Goal: Task Accomplishment & Management: Complete application form

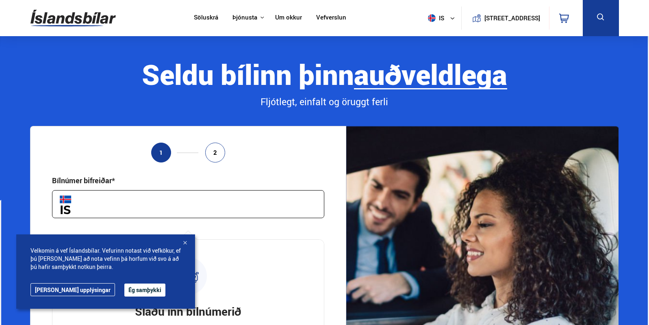
click at [128, 283] on div "Velkomin á vef Íslandsbílar. Vefurinn notast við vefkökur, ef þú [PERSON_NAME] …" at bounding box center [105, 272] width 179 height 74
click at [124, 291] on button "Ég samþykki" at bounding box center [144, 290] width 41 height 13
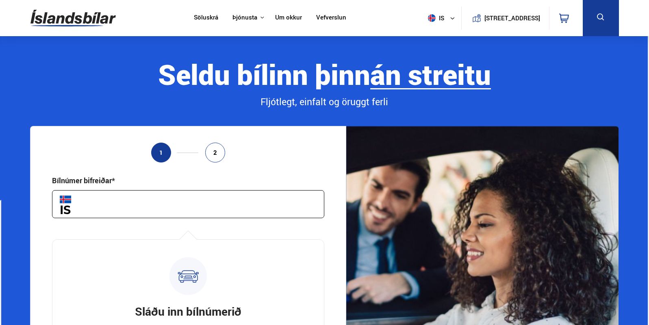
click at [122, 208] on input "text" at bounding box center [188, 204] width 272 height 28
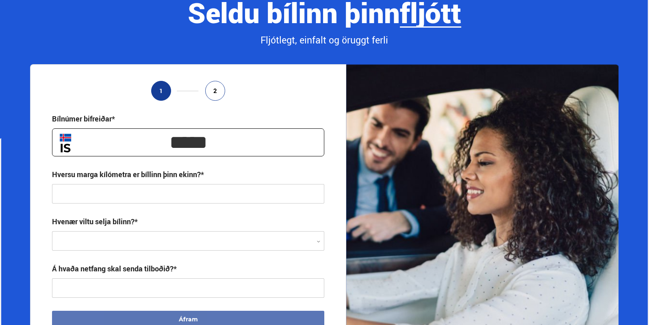
scroll to position [81, 0]
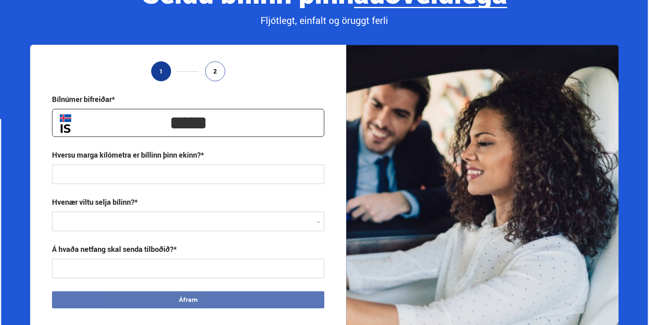
type input "*****"
click at [309, 172] on input "text" at bounding box center [188, 175] width 272 height 20
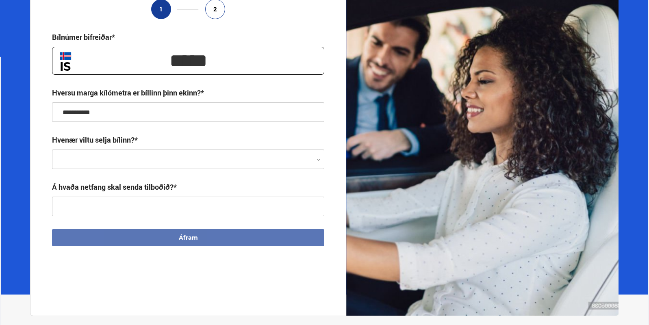
scroll to position [163, 0]
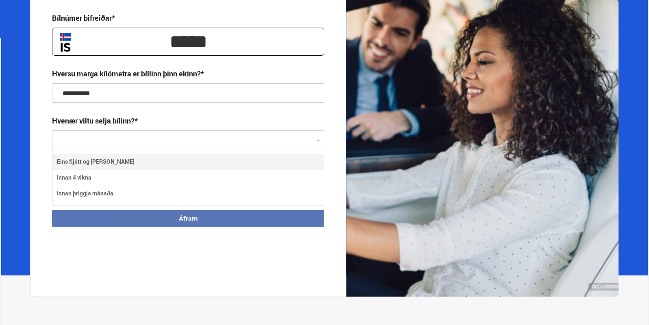
click at [260, 141] on div at bounding box center [188, 141] width 272 height 20
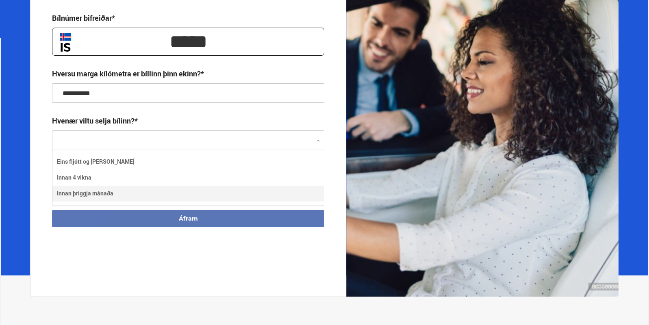
type input "**********"
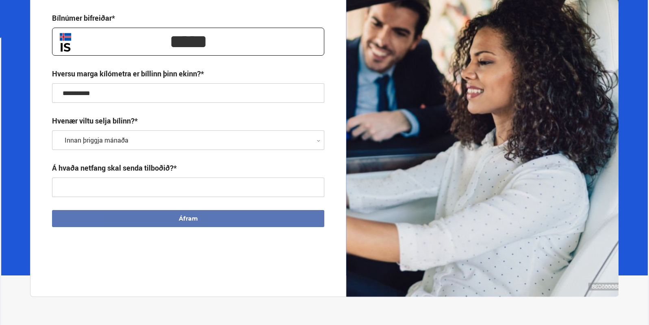
click at [137, 189] on input "text" at bounding box center [188, 188] width 272 height 20
type input "**********"
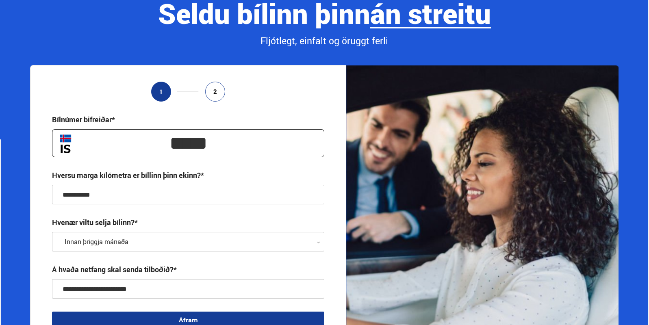
scroll to position [0, 0]
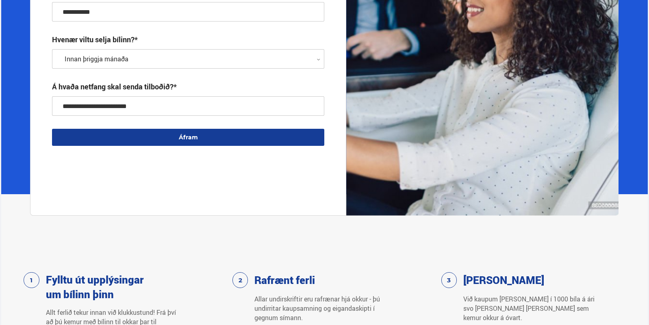
click at [207, 138] on button "Áfram" at bounding box center [188, 137] width 272 height 17
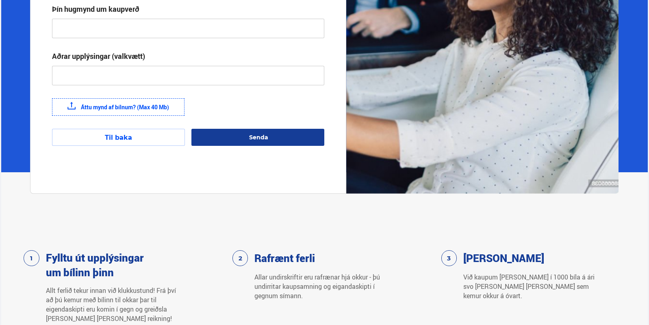
click at [141, 136] on button "Til baka" at bounding box center [118, 137] width 133 height 17
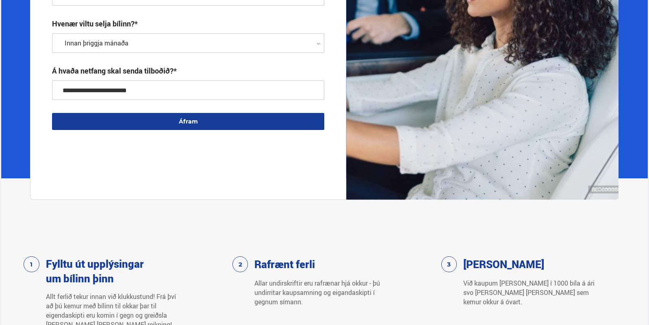
scroll to position [163, 0]
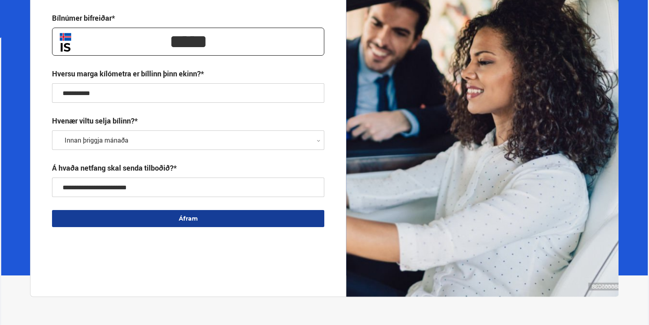
click at [168, 217] on button "Áfram" at bounding box center [188, 218] width 272 height 17
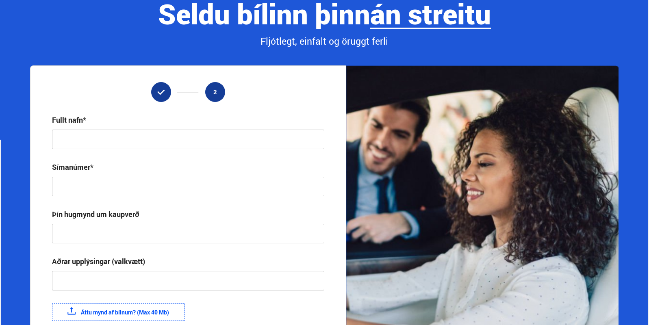
scroll to position [0, 0]
